Goal: Check status: Check status

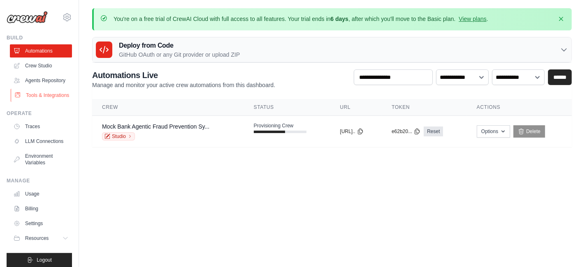
click at [42, 102] on link "Tools & Integrations" at bounding box center [42, 95] width 62 height 13
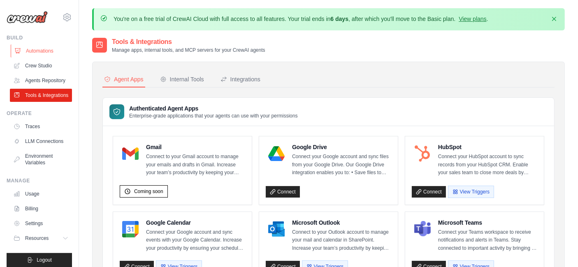
click at [45, 50] on link "Automations" at bounding box center [42, 50] width 62 height 13
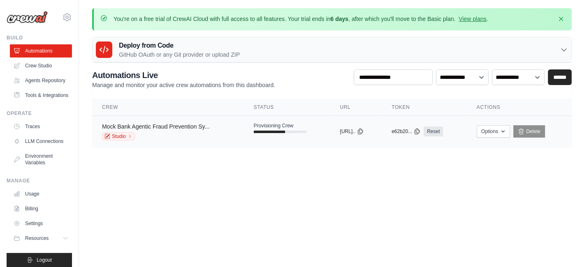
click at [197, 123] on link "Mock Bank Agentic Fraud Prevention Sy..." at bounding box center [155, 126] width 107 height 7
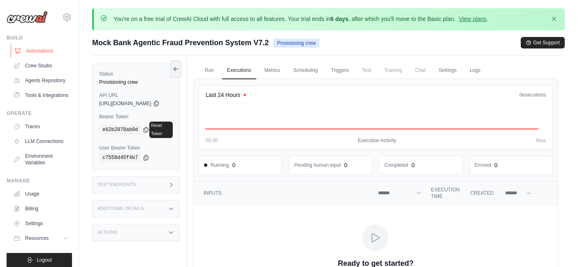
click at [52, 48] on link "Automations" at bounding box center [42, 50] width 62 height 13
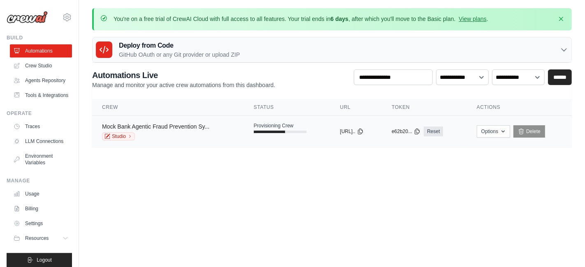
click at [176, 127] on link "Mock Bank Agentic Fraud Prevention Sy..." at bounding box center [155, 126] width 107 height 7
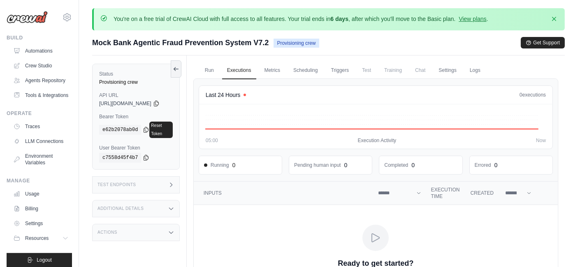
drag, startPoint x: 297, startPoint y: 37, endPoint x: 305, endPoint y: 47, distance: 13.4
click at [305, 47] on div "Mock Bank Agentic Fraud Prevention System V7.2 Provisioning crew" at bounding box center [205, 43] width 227 height 12
click at [305, 47] on div "Provisioning crew" at bounding box center [295, 43] width 45 height 10
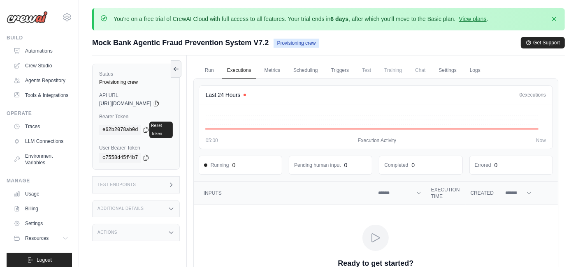
click at [305, 47] on div "Provisioning crew" at bounding box center [295, 43] width 45 height 10
click at [328, 45] on div "Mock Bank Agentic Fraud Prevention System V7.2 Provisioning crew Get Support" at bounding box center [328, 43] width 472 height 12
click at [37, 85] on link "Agents Repository" at bounding box center [42, 80] width 62 height 13
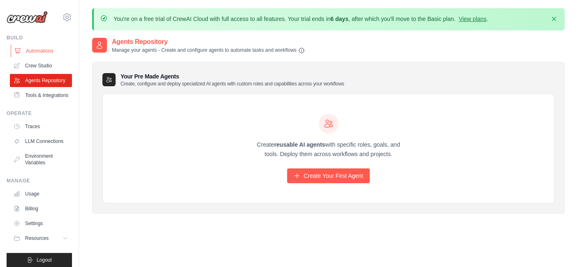
click at [43, 50] on link "Automations" at bounding box center [42, 50] width 62 height 13
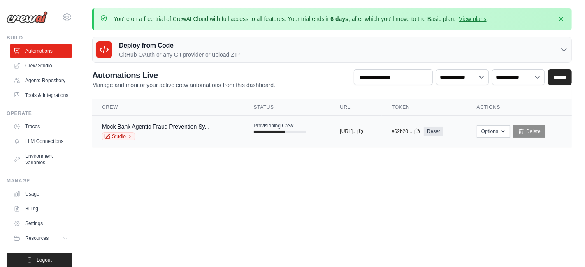
click at [271, 124] on span "Provisioning Crew" at bounding box center [274, 126] width 40 height 7
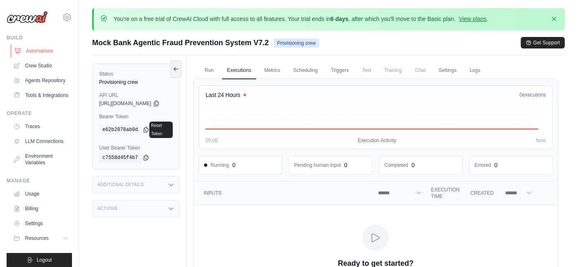
click at [42, 51] on link "Automations" at bounding box center [42, 50] width 62 height 13
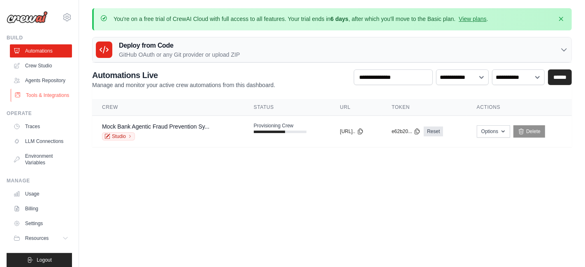
click at [29, 102] on link "Tools & Integrations" at bounding box center [42, 95] width 62 height 13
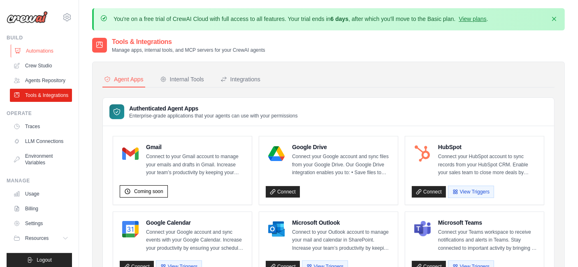
click at [48, 52] on link "Automations" at bounding box center [42, 50] width 62 height 13
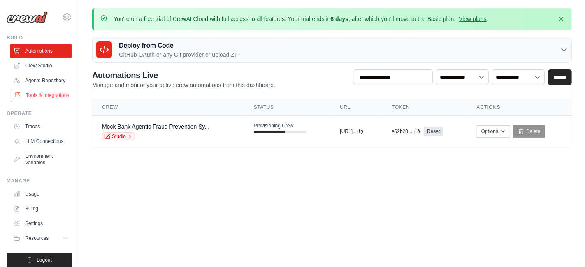
click at [36, 102] on link "Tools & Integrations" at bounding box center [42, 95] width 62 height 13
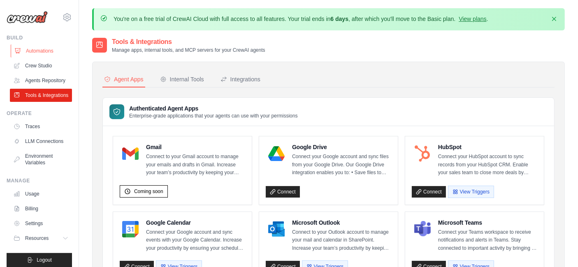
click at [37, 52] on link "Automations" at bounding box center [42, 50] width 62 height 13
